Goal: Navigation & Orientation: Understand site structure

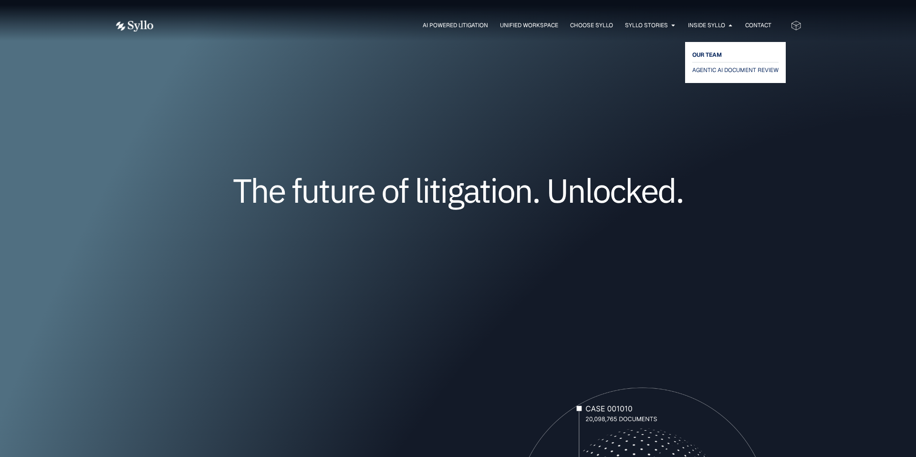
click at [707, 59] on span "OUR TEAM" at bounding box center [708, 54] width 30 height 11
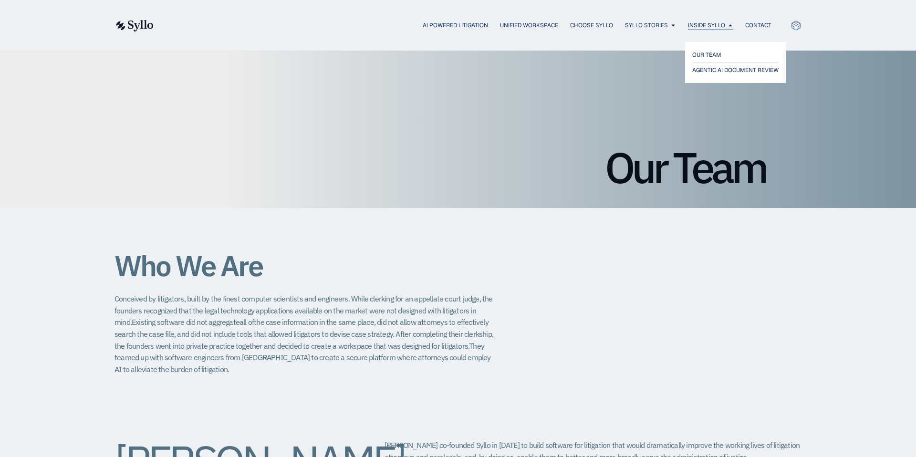
click at [731, 25] on icon "Menu" at bounding box center [731, 25] width 6 height 6
click at [372, 358] on span "They teamed up with software engineers from Carnegie Mellon to create a secure …" at bounding box center [303, 357] width 377 height 33
click at [580, 29] on span "Choose Syllo" at bounding box center [591, 25] width 43 height 9
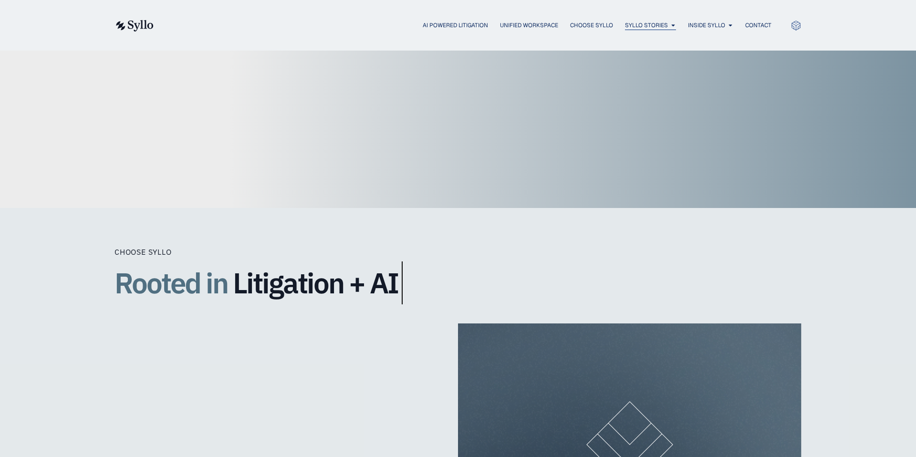
click at [653, 24] on span "Syllo Stories" at bounding box center [646, 25] width 43 height 9
